Goal: Find specific page/section: Find specific page/section

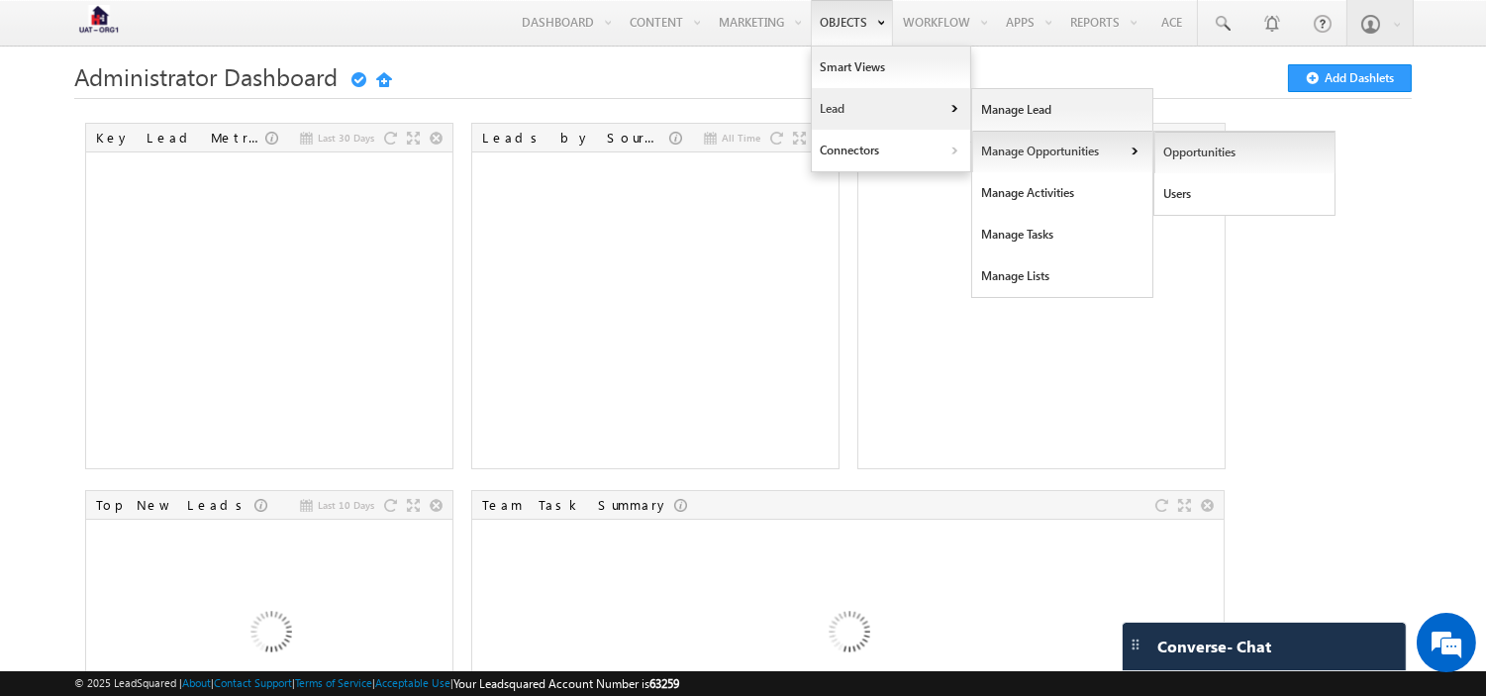
click at [1233, 149] on link "Opportunities" at bounding box center [1244, 153] width 181 height 42
